Goal: Find specific page/section: Find specific page/section

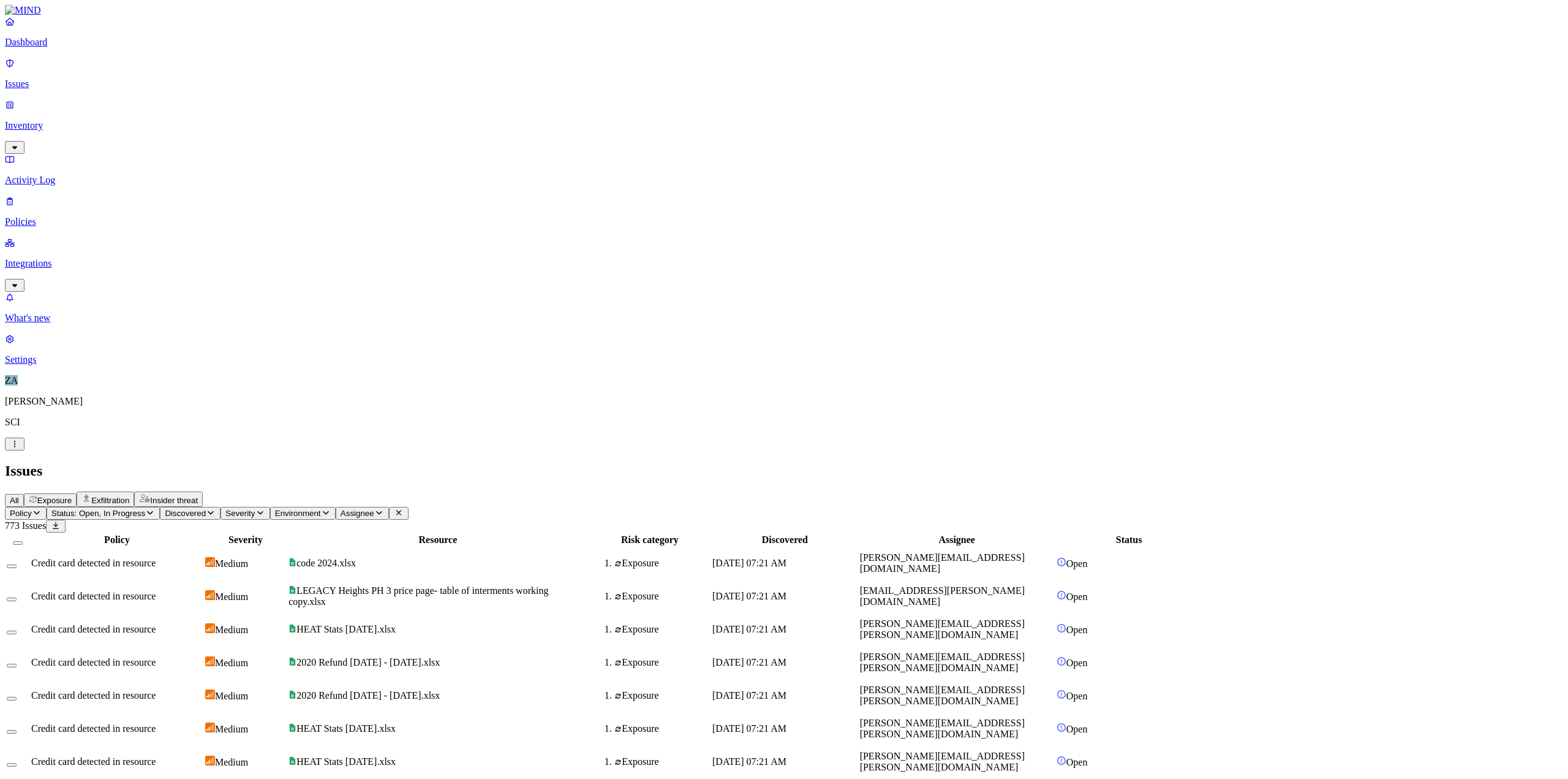
scroll to position [107, 0]
click at [100, 48] on p "Dashboard" at bounding box center [784, 42] width 1558 height 11
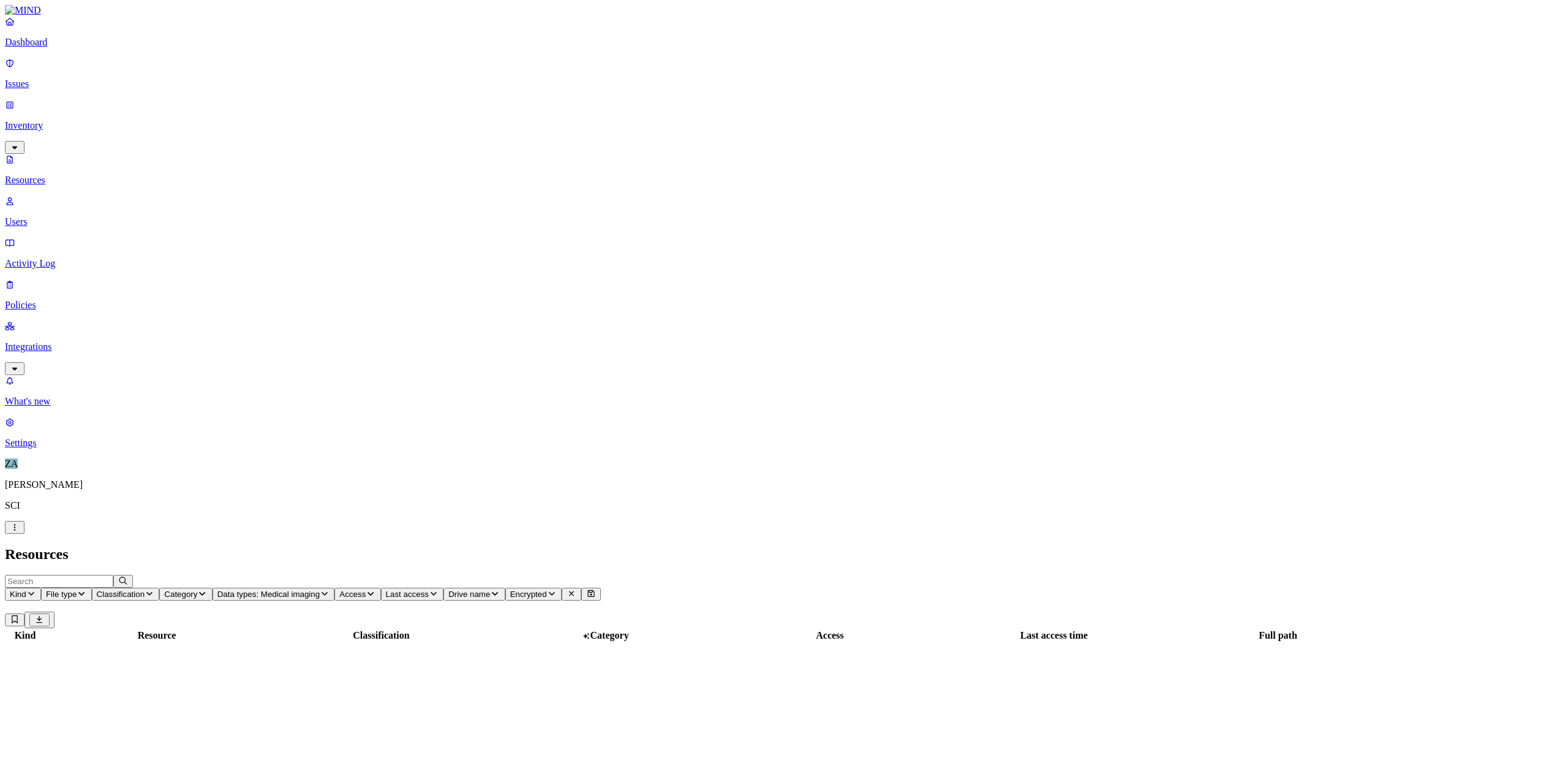
scroll to position [75, 0]
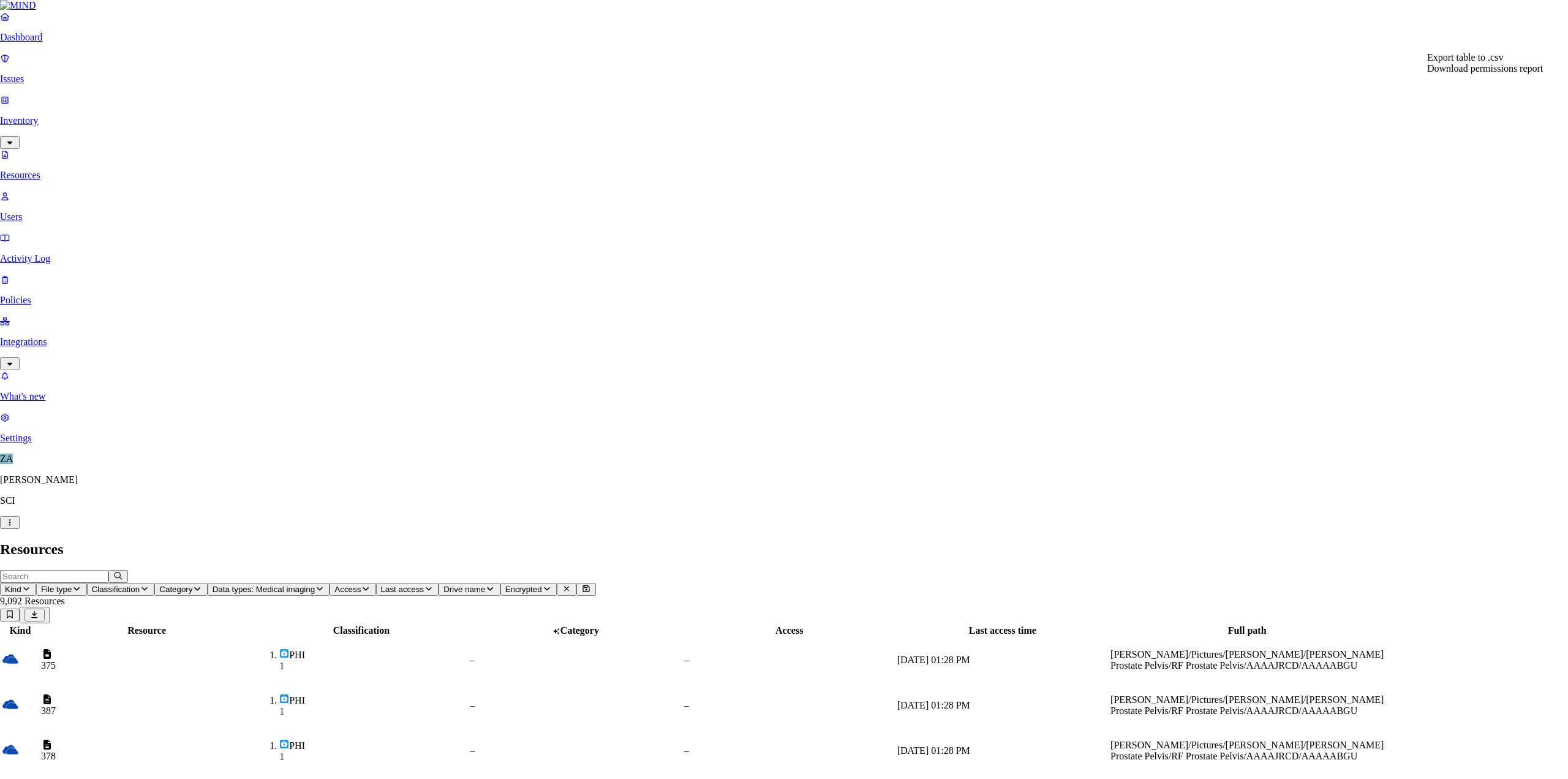
click at [1501, 62] on span "Export table to .csv" at bounding box center [1465, 57] width 76 height 10
